Goal: Task Accomplishment & Management: Use online tool/utility

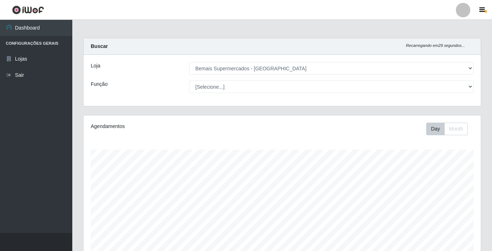
select select "250"
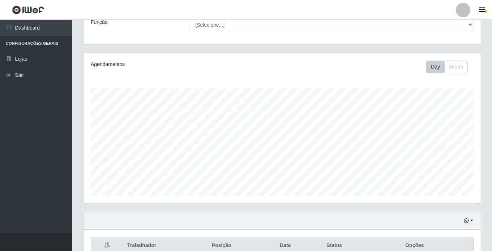
scroll to position [27, 0]
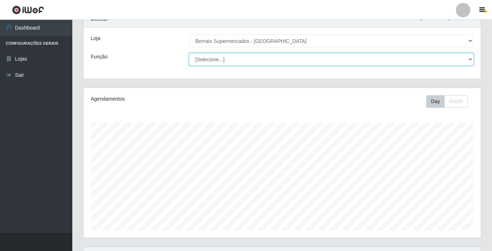
click at [229, 60] on select "[Selecione...] ASG ASG + ASG ++ Auxiliar de Estacionamento Auxiliar de Estacion…" at bounding box center [331, 59] width 284 height 13
click at [189, 53] on select "[Selecione...] ASG ASG + ASG ++ Auxiliar de Estacionamento Auxiliar de Estacion…" at bounding box center [331, 59] width 284 height 13
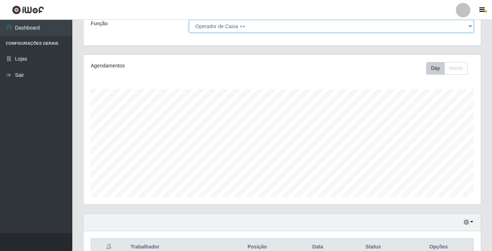
scroll to position [100, 0]
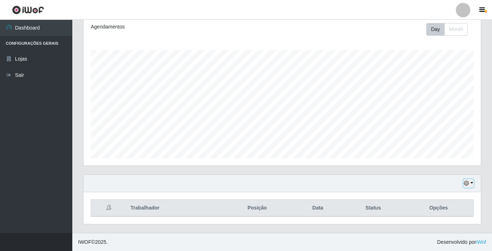
click at [467, 181] on button "button" at bounding box center [468, 184] width 10 height 8
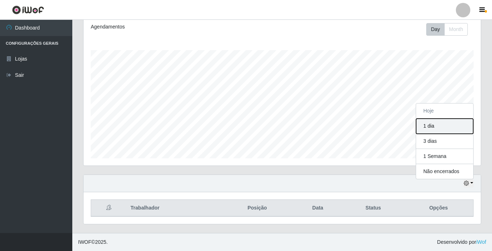
click at [434, 126] on button "1 dia" at bounding box center [444, 126] width 57 height 15
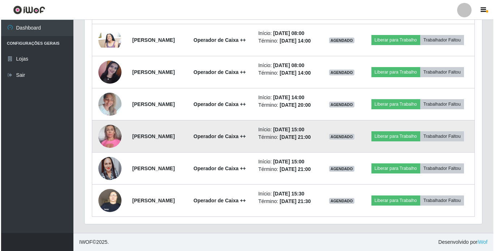
scroll to position [364, 0]
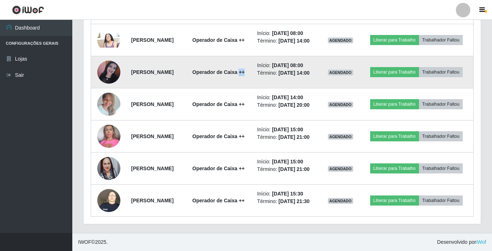
drag, startPoint x: 246, startPoint y: 91, endPoint x: 236, endPoint y: 89, distance: 9.5
click at [236, 89] on td "Operador de Caixa ++" at bounding box center [218, 72] width 68 height 32
click at [115, 89] on td at bounding box center [109, 72] width 36 height 32
click at [112, 84] on img at bounding box center [108, 72] width 23 height 23
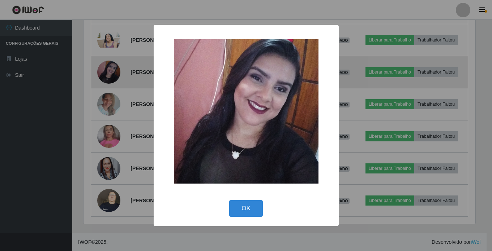
scroll to position [150, 393]
click at [112, 88] on div "× OK Cancel" at bounding box center [247, 125] width 494 height 251
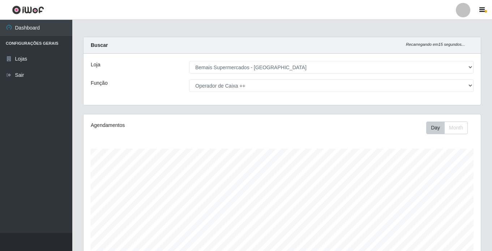
scroll to position [0, 0]
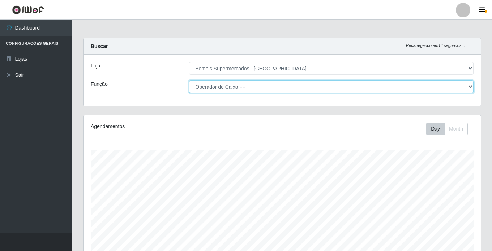
drag, startPoint x: 224, startPoint y: 85, endPoint x: 228, endPoint y: 91, distance: 7.8
click at [224, 85] on select "[Selecione...] ASG ASG + ASG ++ Auxiliar de Estacionamento Auxiliar de Estacion…" at bounding box center [331, 87] width 284 height 13
click at [189, 81] on select "[Selecione...] ASG ASG + ASG ++ Auxiliar de Estacionamento Auxiliar de Estacion…" at bounding box center [331, 87] width 284 height 13
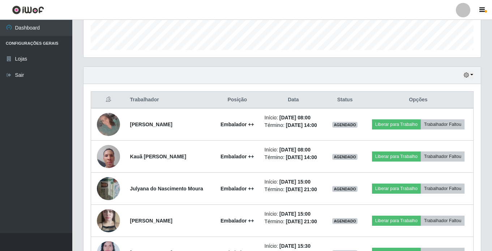
scroll to position [244, 0]
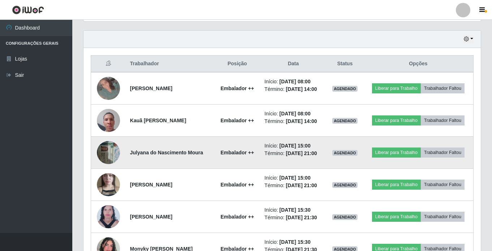
click at [100, 150] on img at bounding box center [108, 152] width 23 height 31
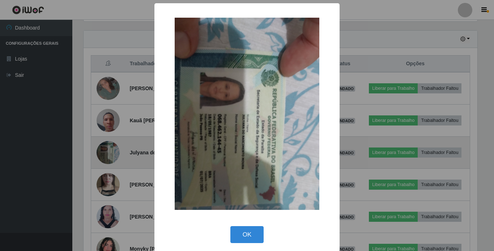
click at [100, 150] on div "× OK Cancel" at bounding box center [247, 125] width 494 height 251
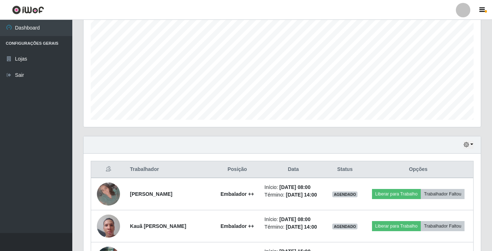
scroll to position [145, 0]
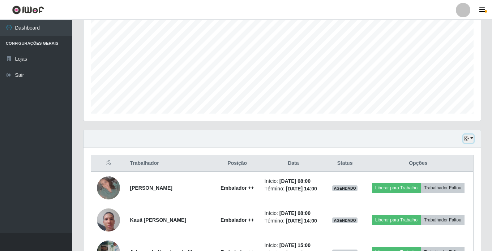
click at [468, 139] on icon "button" at bounding box center [466, 138] width 5 height 5
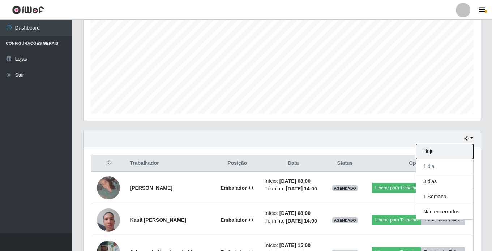
click at [442, 152] on button "Hoje" at bounding box center [444, 151] width 57 height 15
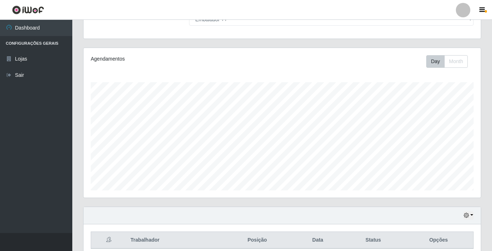
scroll to position [0, 0]
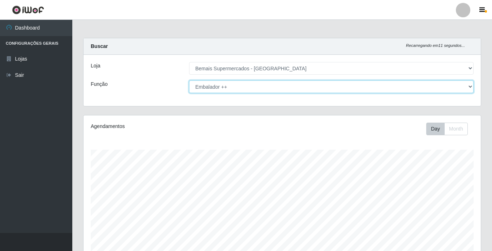
drag, startPoint x: 212, startPoint y: 87, endPoint x: 213, endPoint y: 92, distance: 4.8
click at [212, 87] on select "[Selecione...] ASG ASG + ASG ++ Auxiliar de Estacionamento Auxiliar de Estacion…" at bounding box center [331, 87] width 284 height 13
select select "[Selecione...]"
click at [189, 81] on select "[Selecione...] ASG ASG + ASG ++ Auxiliar de Estacionamento Auxiliar de Estacion…" at bounding box center [331, 87] width 284 height 13
